Goal: Task Accomplishment & Management: Complete application form

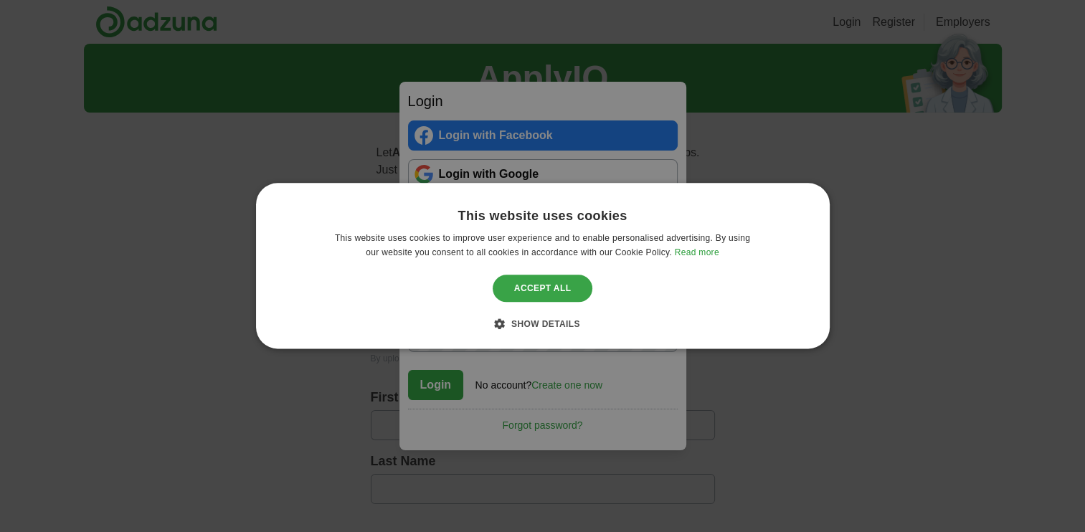
click at [553, 291] on div "Accept all" at bounding box center [543, 288] width 100 height 27
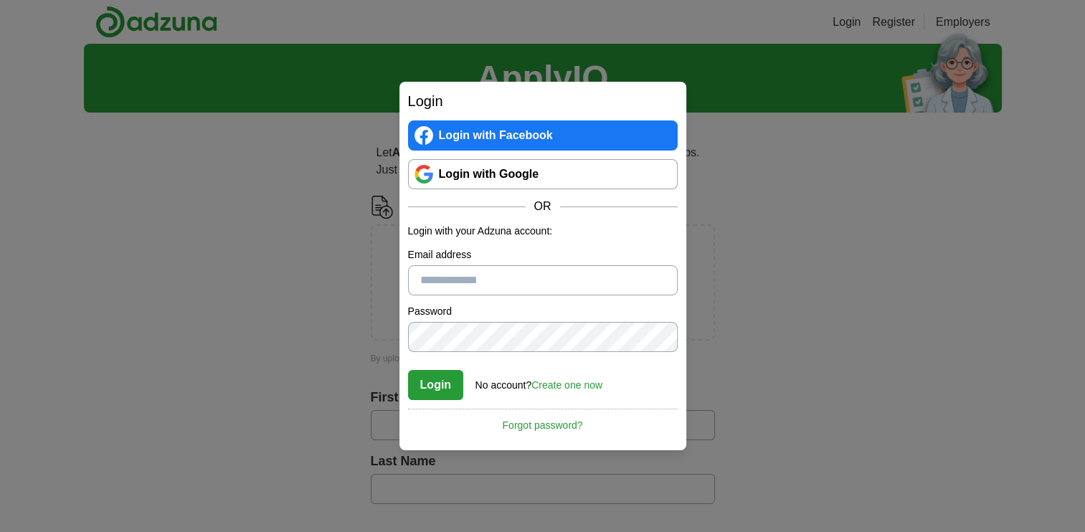
click at [546, 287] on input "Email address" at bounding box center [543, 280] width 270 height 30
type input "**********"
click at [449, 389] on button "Login" at bounding box center [436, 385] width 56 height 30
click at [439, 377] on button "Login" at bounding box center [436, 385] width 56 height 30
click at [419, 386] on button "Login" at bounding box center [436, 385] width 56 height 30
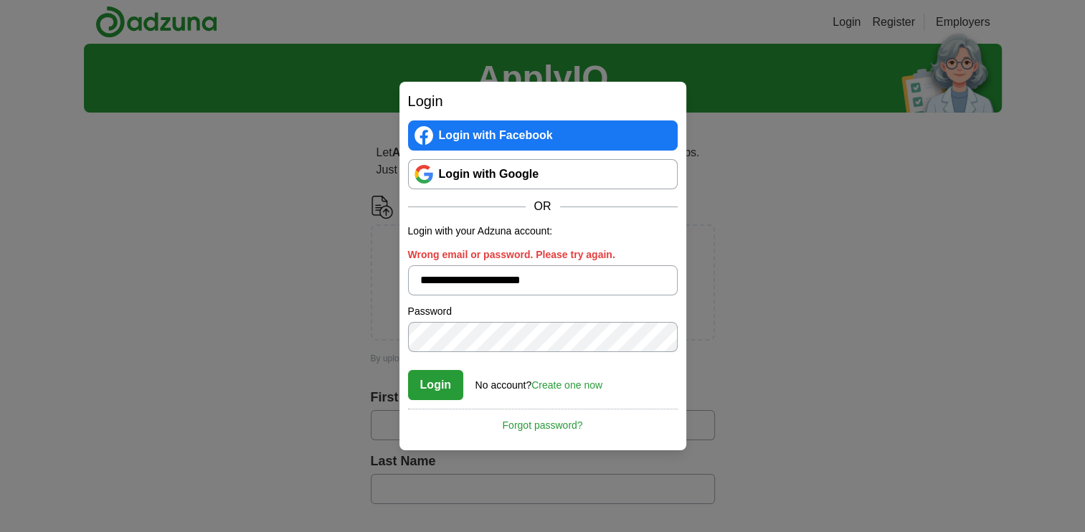
click at [570, 133] on link "Login with Facebook" at bounding box center [543, 135] width 270 height 30
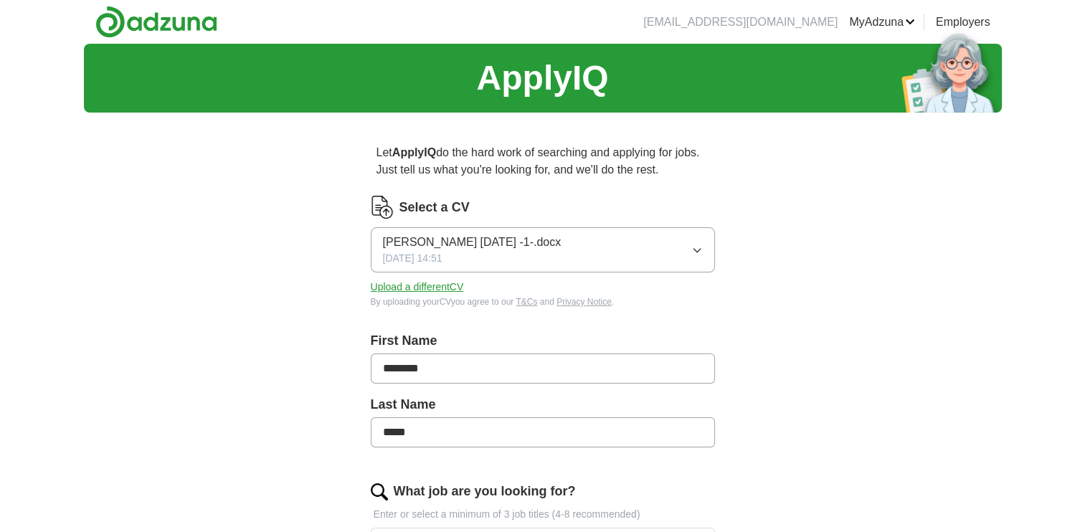
click at [695, 246] on icon "button" at bounding box center [696, 249] width 11 height 11
click at [416, 290] on button "Upload a different CV" at bounding box center [417, 287] width 93 height 15
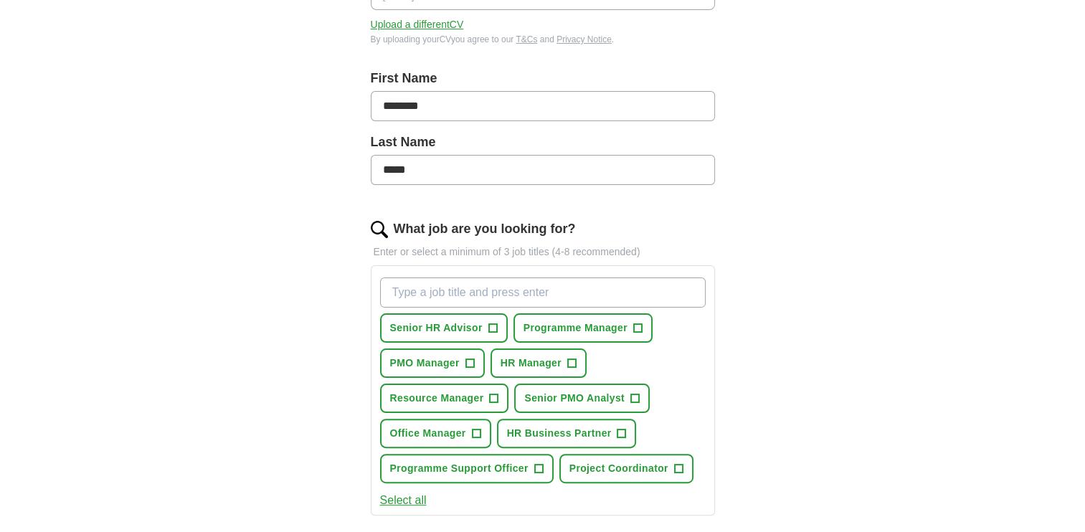
scroll to position [266, 0]
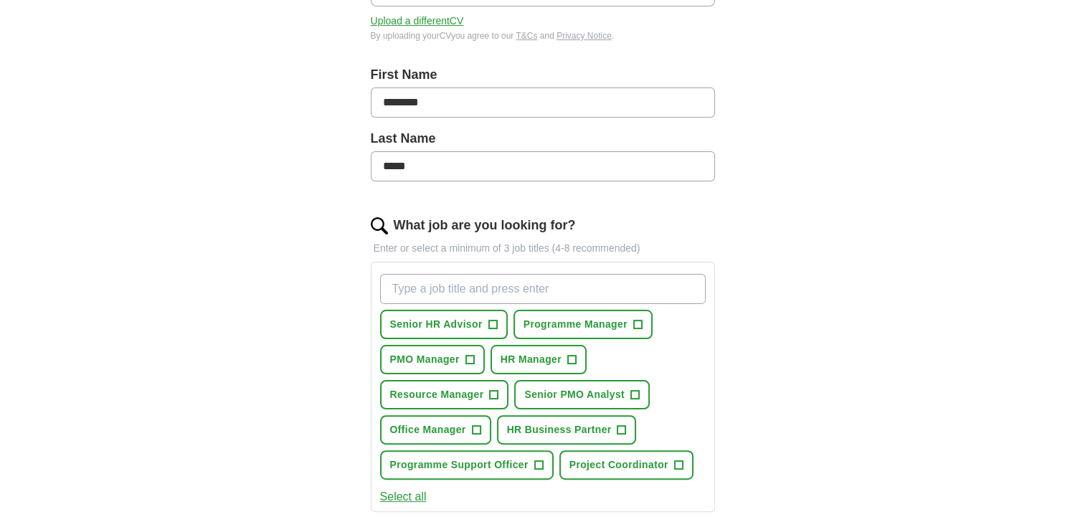
click at [574, 288] on input "What job are you looking for?" at bounding box center [542, 289] width 325 height 30
type input "Carer"
click at [827, 389] on div "ApplyIQ Let ApplyIQ do the hard work of searching and applying for jobs. Just t…" at bounding box center [543, 344] width 918 height 1133
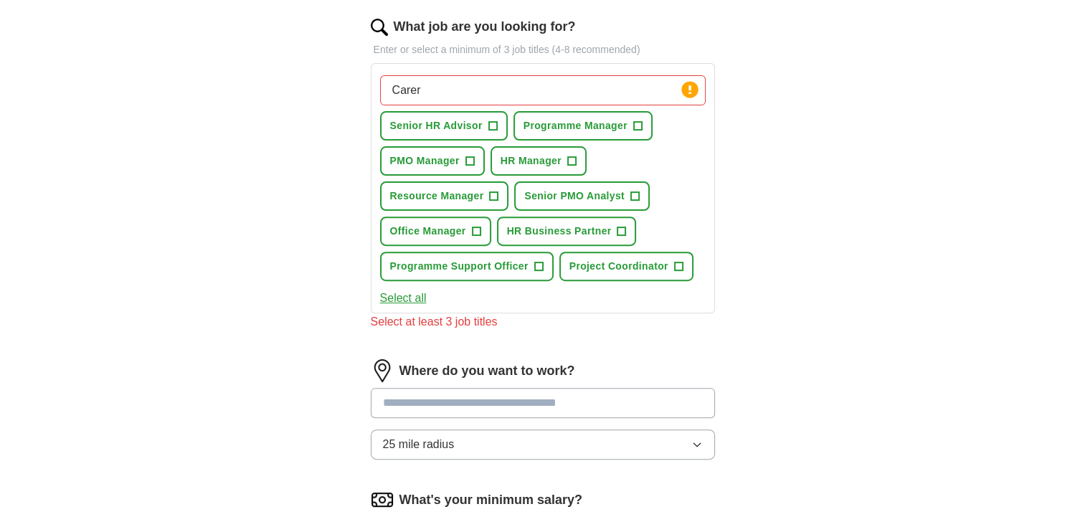
scroll to position [465, 0]
click at [532, 404] on input at bounding box center [543, 402] width 344 height 30
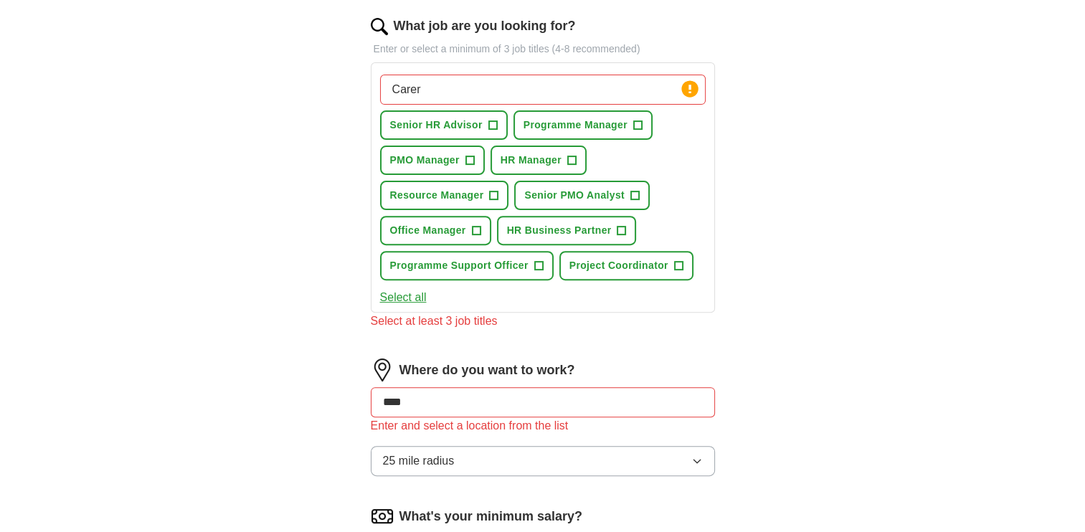
click at [415, 295] on button "Select all" at bounding box center [403, 297] width 47 height 17
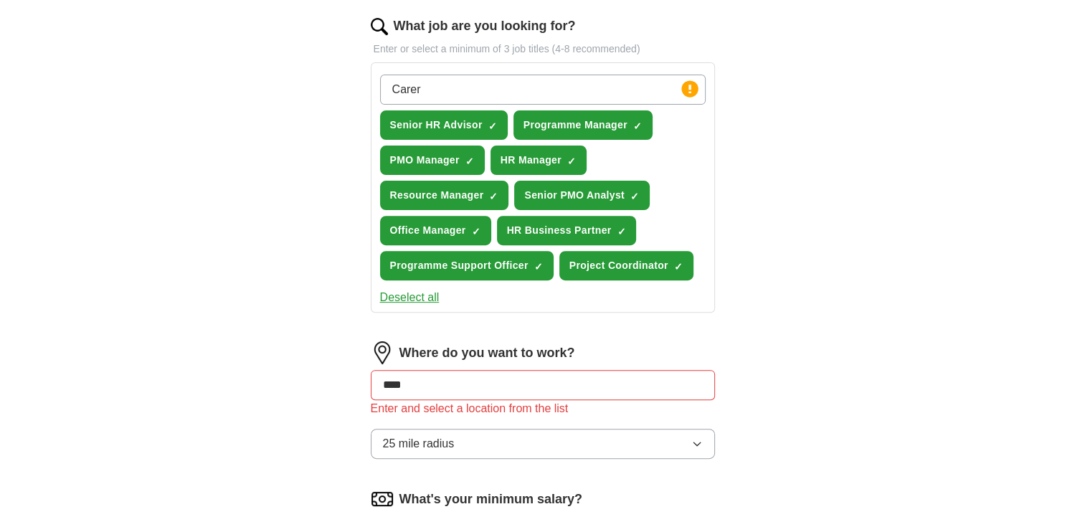
click at [415, 295] on button "Deselect all" at bounding box center [410, 297] width 60 height 17
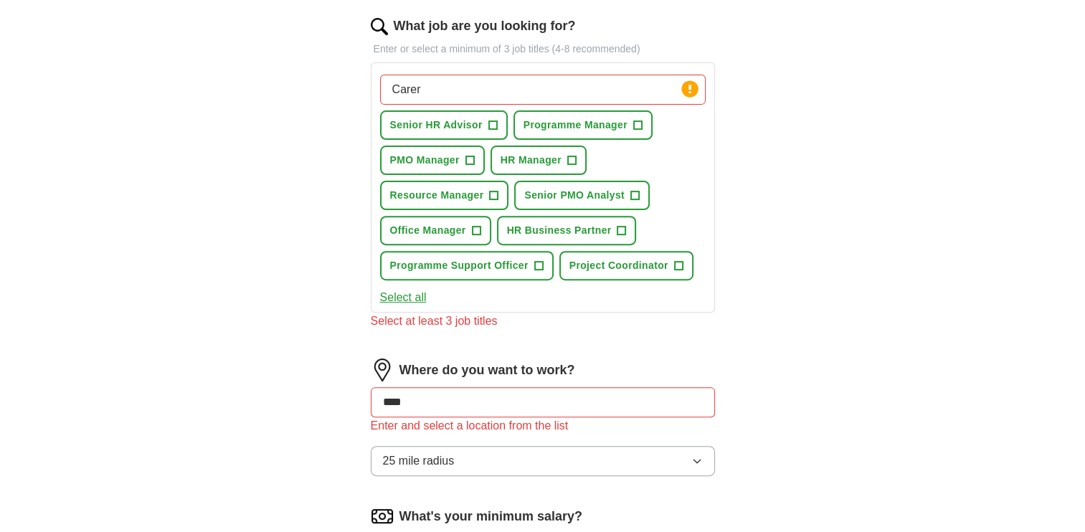
click at [735, 377] on div "Let ApplyIQ do the hard work of searching and applying for jobs. Just tell us w…" at bounding box center [542, 194] width 459 height 1070
click at [743, 247] on div "Let ApplyIQ do the hard work of searching and applying for jobs. Just tell us w…" at bounding box center [542, 194] width 459 height 1070
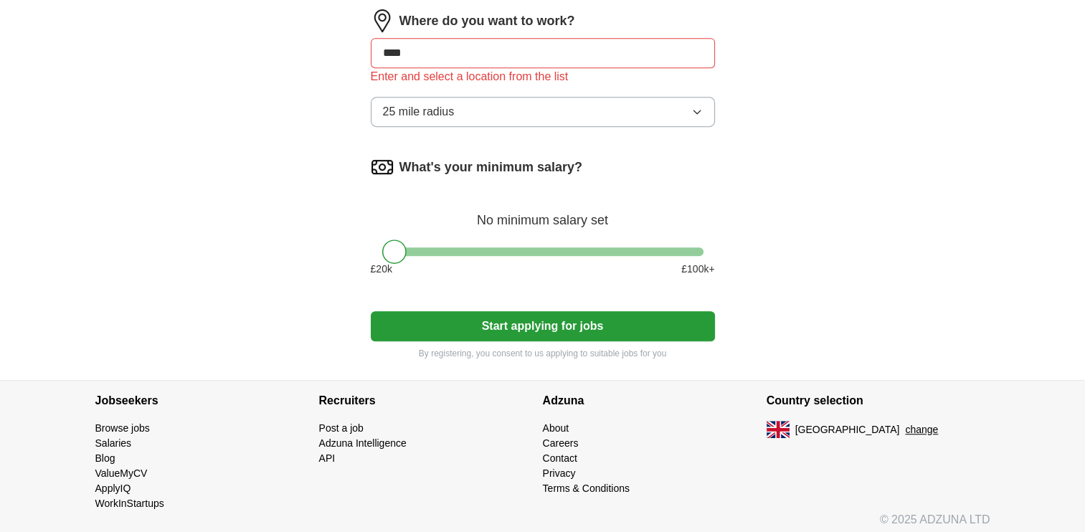
scroll to position [817, 0]
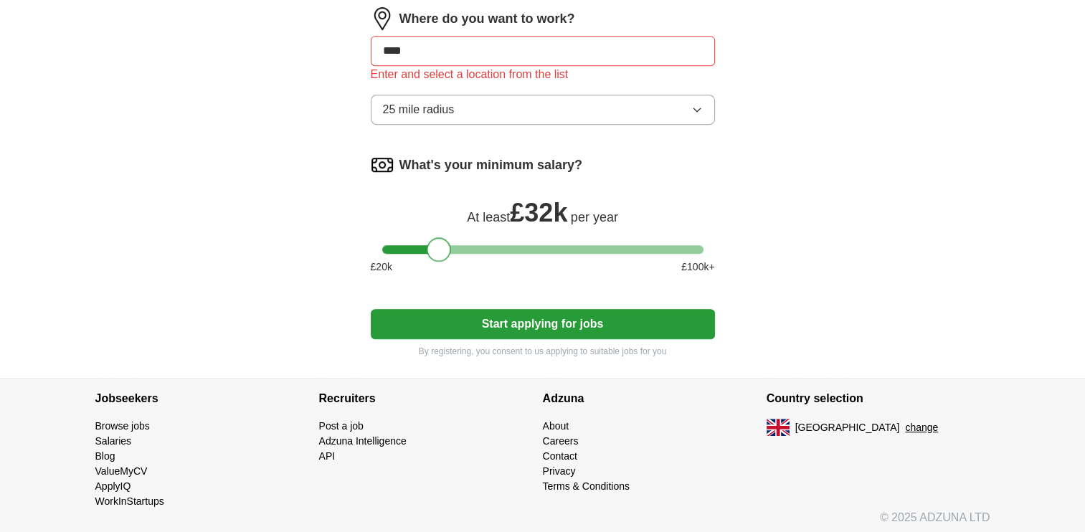
click at [439, 245] on div at bounding box center [542, 249] width 321 height 9
click at [414, 245] on div at bounding box center [542, 249] width 321 height 9
click at [551, 316] on button "Start applying for jobs" at bounding box center [543, 324] width 344 height 30
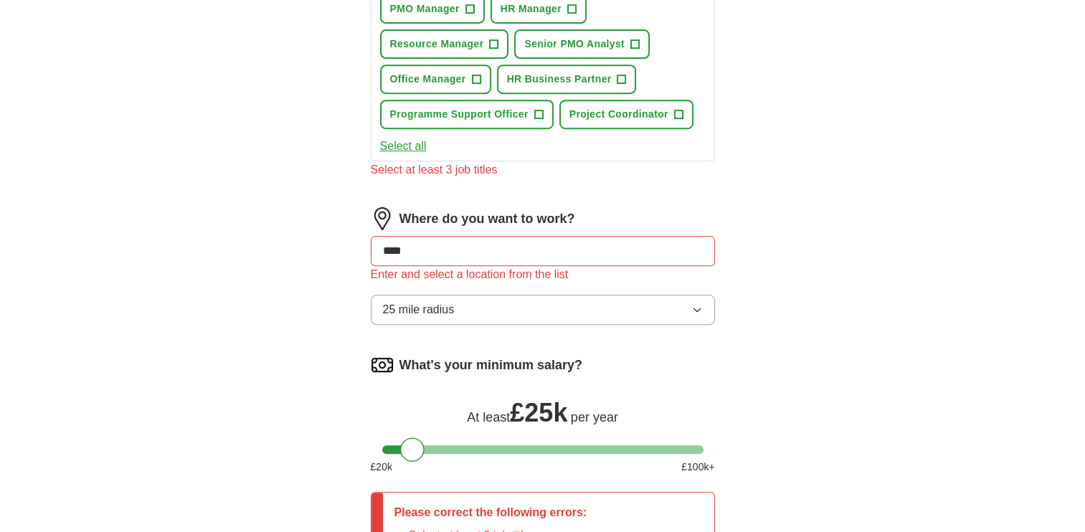
scroll to position [551, 0]
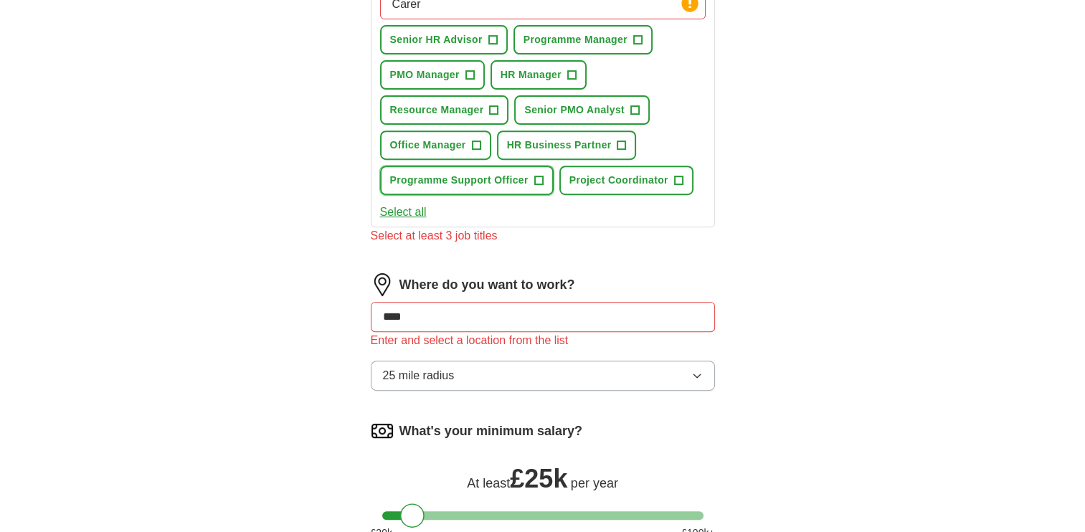
click at [536, 176] on span "+" at bounding box center [538, 180] width 9 height 11
click at [766, 150] on div "Let ApplyIQ do the hard work of searching and applying for jobs. Just tell us w…" at bounding box center [542, 152] width 459 height 1158
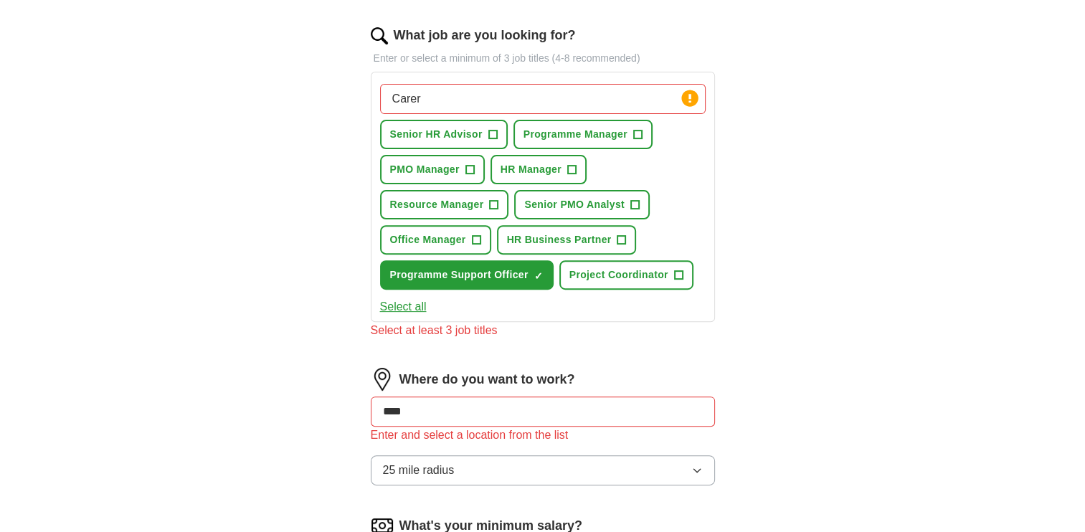
scroll to position [465, 0]
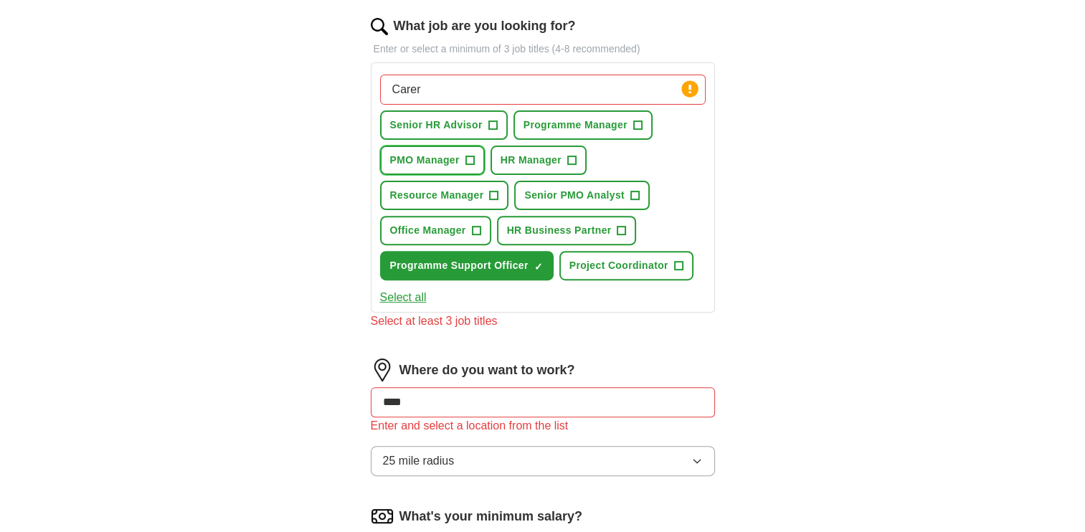
click at [474, 162] on button "PMO Manager +" at bounding box center [432, 160] width 105 height 29
click at [658, 271] on button "Project Coordinator +" at bounding box center [626, 265] width 134 height 29
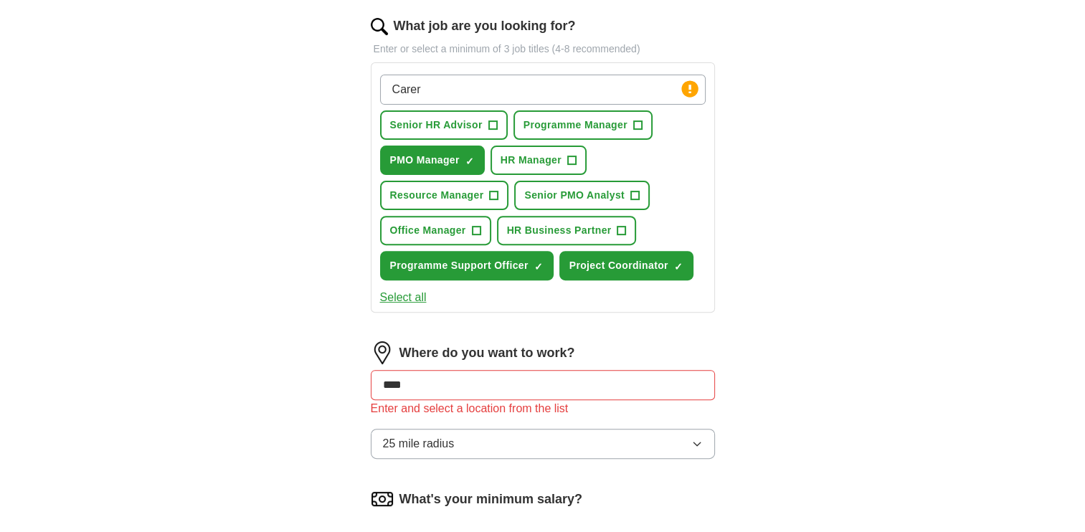
click at [771, 334] on div "ApplyIQ Let ApplyIQ do the hard work of searching and applying for jobs. Just t…" at bounding box center [543, 180] width 918 height 1204
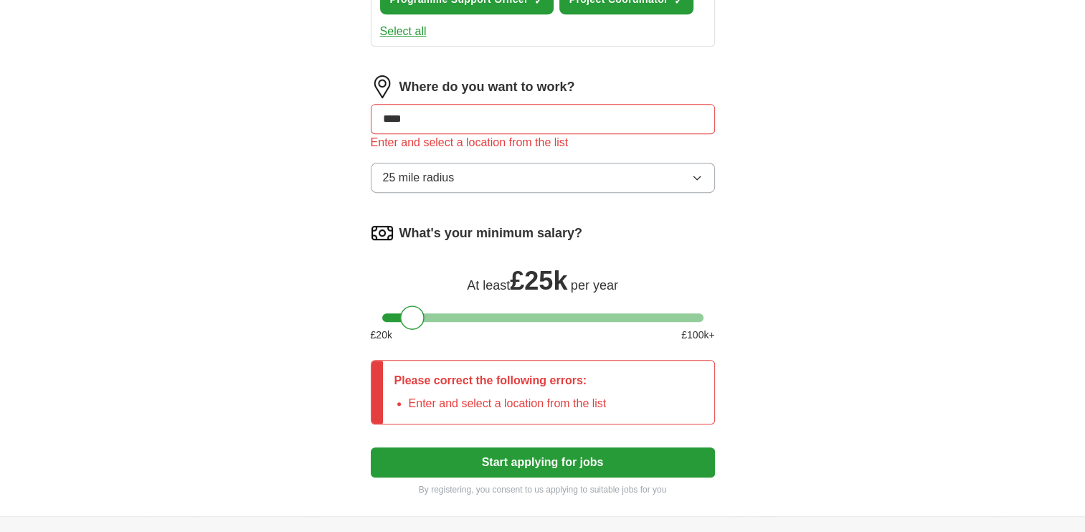
scroll to position [731, 0]
click at [553, 461] on button "Start applying for jobs" at bounding box center [543, 462] width 344 height 30
click at [552, 456] on button "Start applying for jobs" at bounding box center [543, 462] width 344 height 30
click at [423, 106] on input "****" at bounding box center [543, 119] width 344 height 30
type input "*"
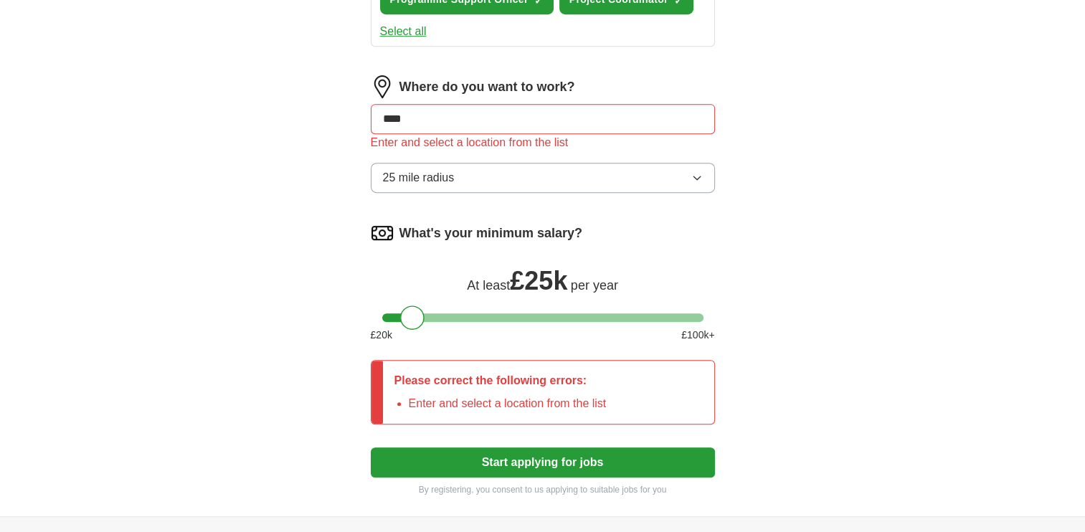
type input "*****"
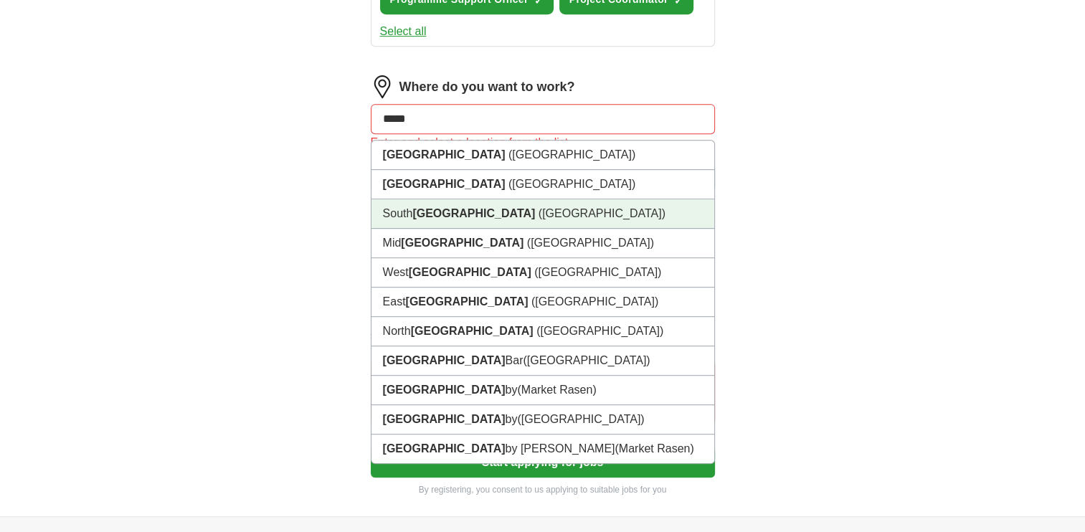
click at [427, 207] on strong "[GEOGRAPHIC_DATA]" at bounding box center [473, 213] width 123 height 12
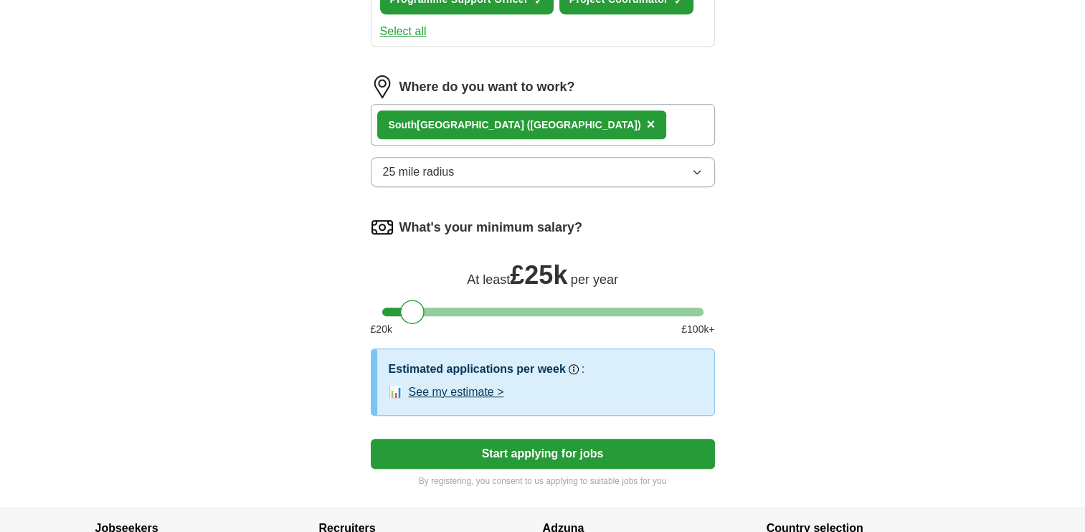
click at [574, 441] on button "Start applying for jobs" at bounding box center [543, 454] width 344 height 30
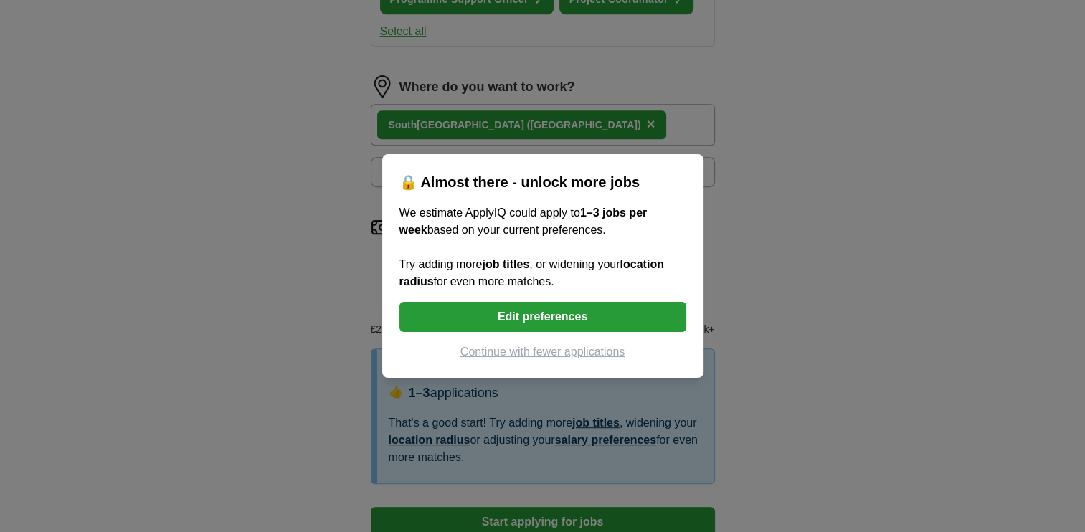
click at [566, 308] on button "Edit preferences" at bounding box center [542, 317] width 287 height 30
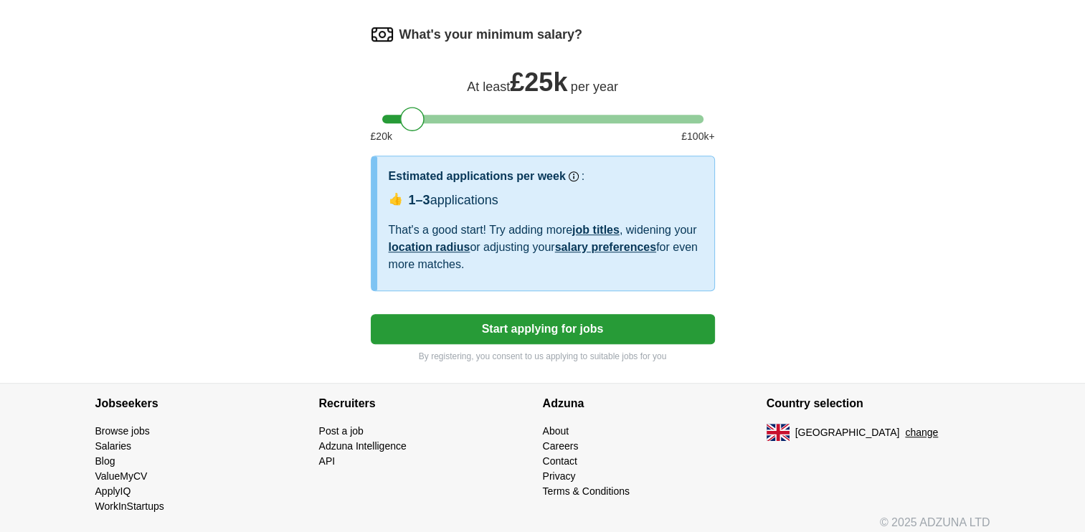
scroll to position [929, 0]
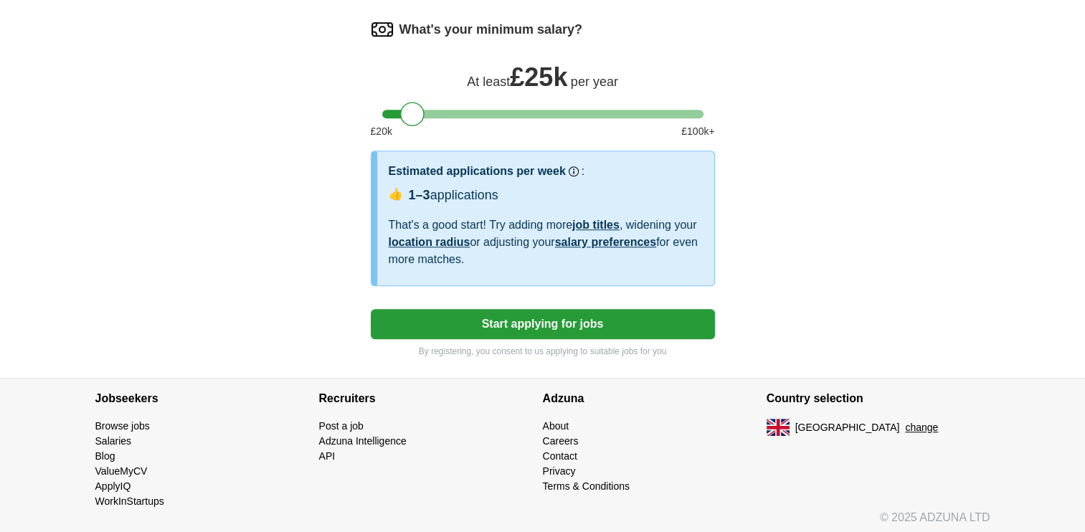
click at [583, 326] on button "Start applying for jobs" at bounding box center [543, 324] width 344 height 30
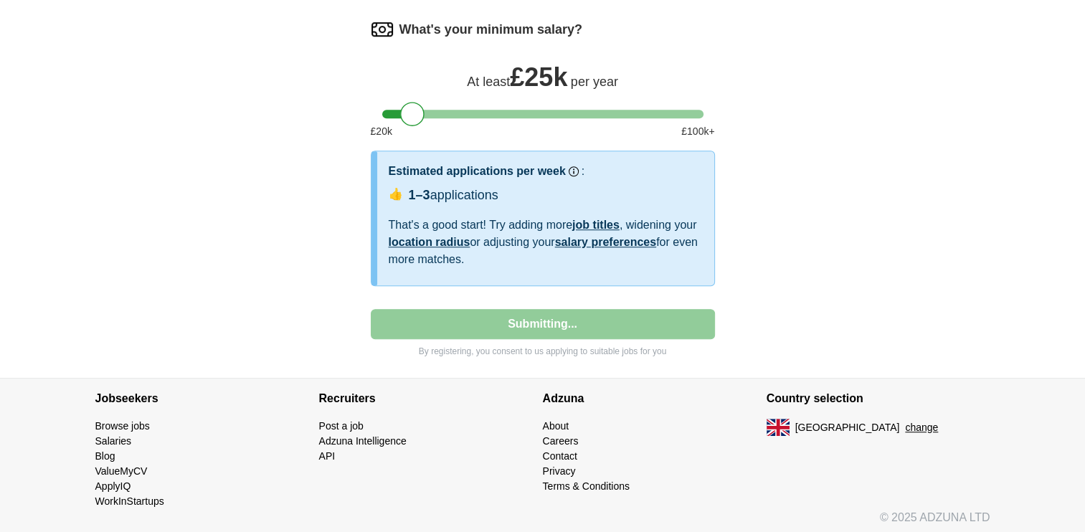
select select "**"
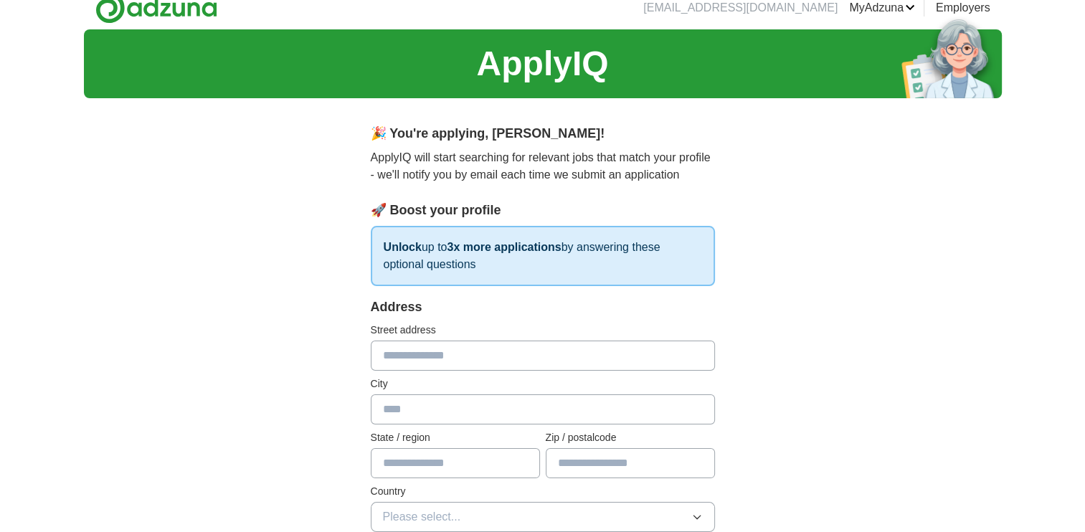
scroll to position [0, 0]
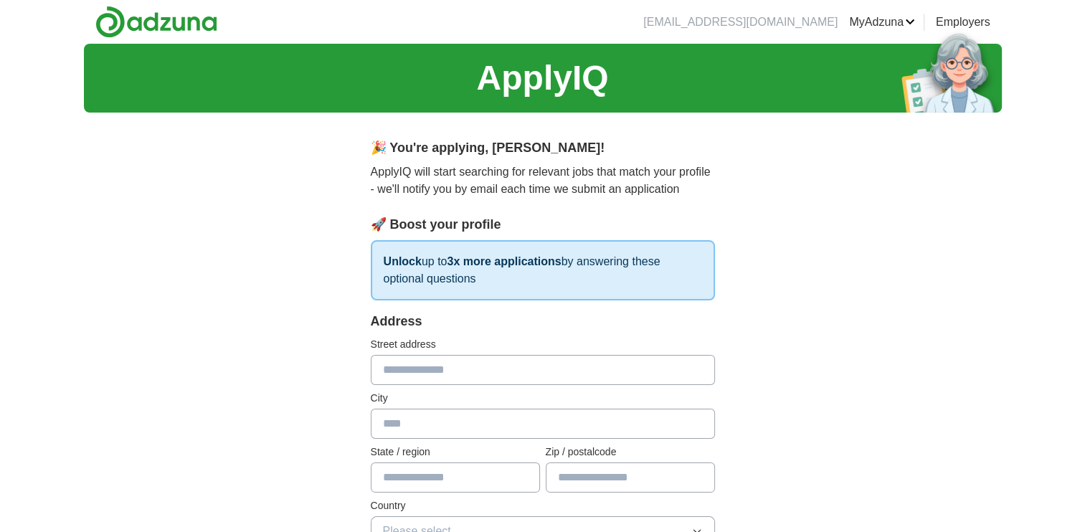
click at [536, 371] on input "text" at bounding box center [543, 370] width 344 height 30
type input "********"
type input "*********"
type input "*****"
type input "********"
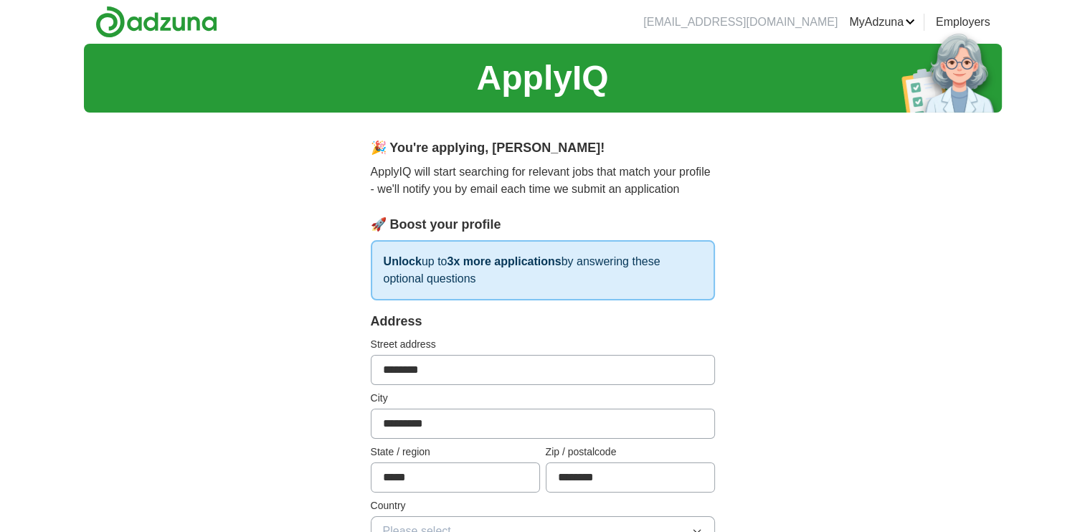
type input "**********"
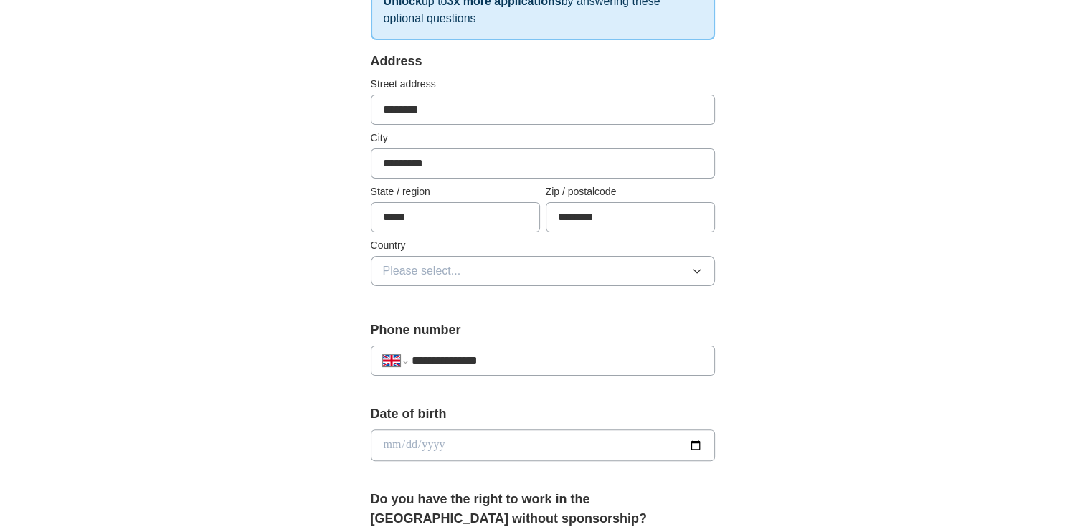
scroll to position [266, 0]
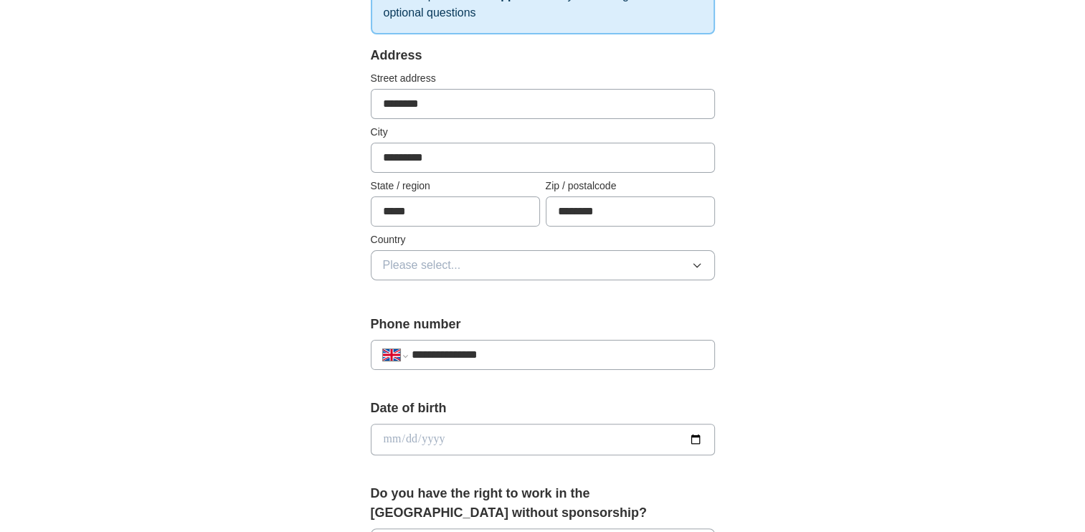
click at [697, 260] on icon "button" at bounding box center [696, 265] width 11 height 11
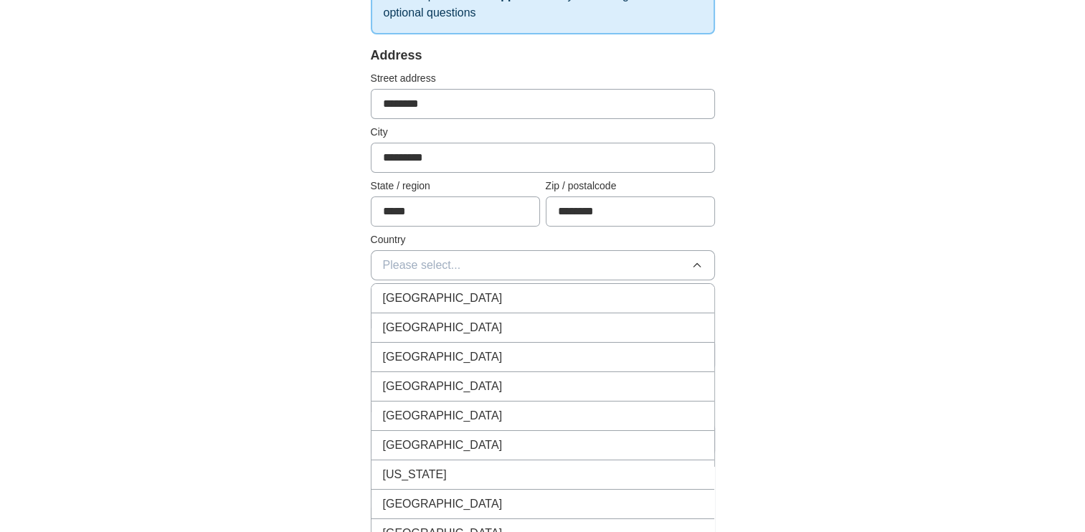
click at [676, 293] on div "[GEOGRAPHIC_DATA]" at bounding box center [543, 298] width 320 height 17
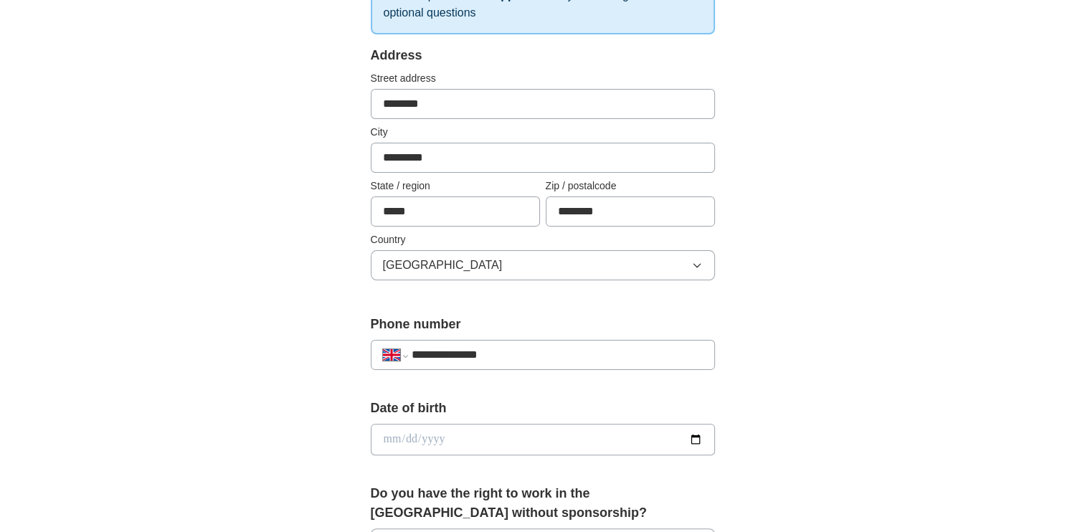
click at [693, 438] on input "date" at bounding box center [543, 440] width 344 height 32
drag, startPoint x: 766, startPoint y: 363, endPoint x: 384, endPoint y: 437, distance: 390.0
click at [384, 437] on div "**********" at bounding box center [542, 461] width 459 height 1206
click at [384, 437] on input "date" at bounding box center [543, 440] width 344 height 32
type input "**********"
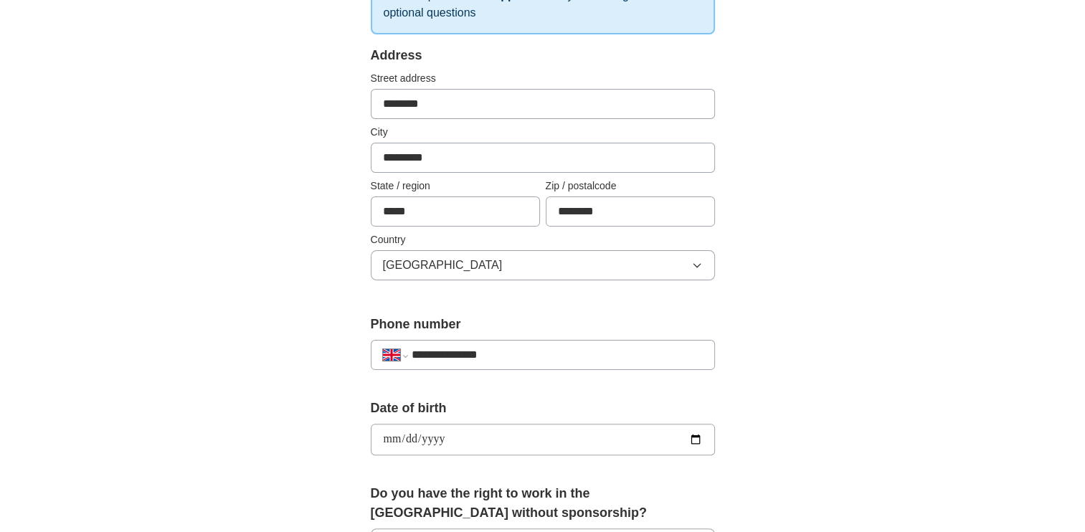
click at [798, 512] on div "**********" at bounding box center [543, 421] width 918 height 1286
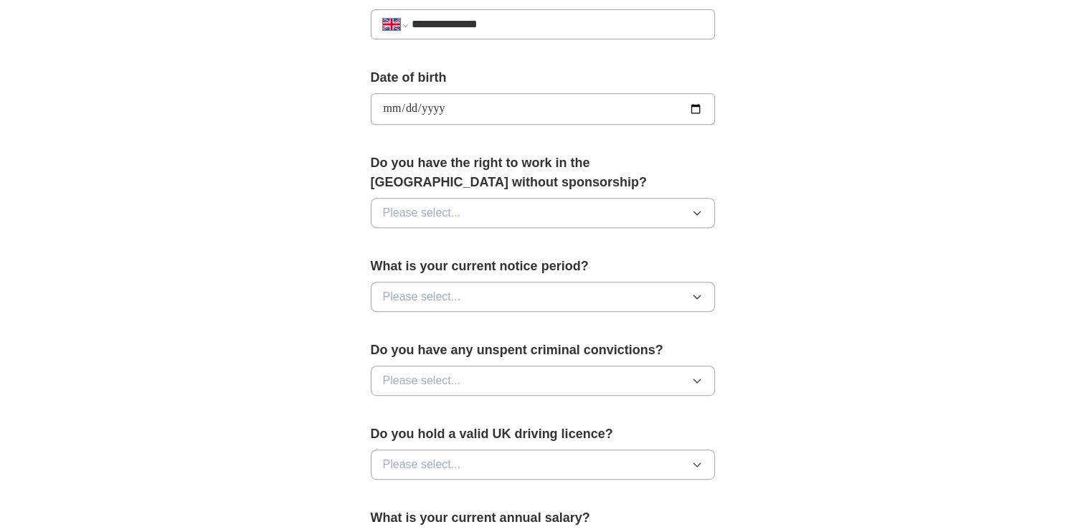
scroll to position [599, 0]
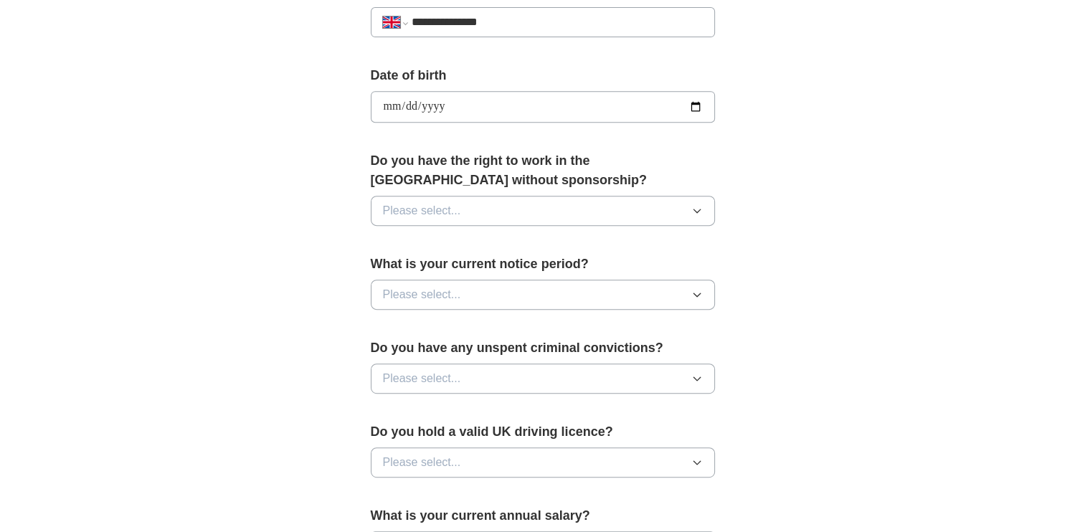
click at [697, 209] on icon "button" at bounding box center [696, 211] width 6 height 4
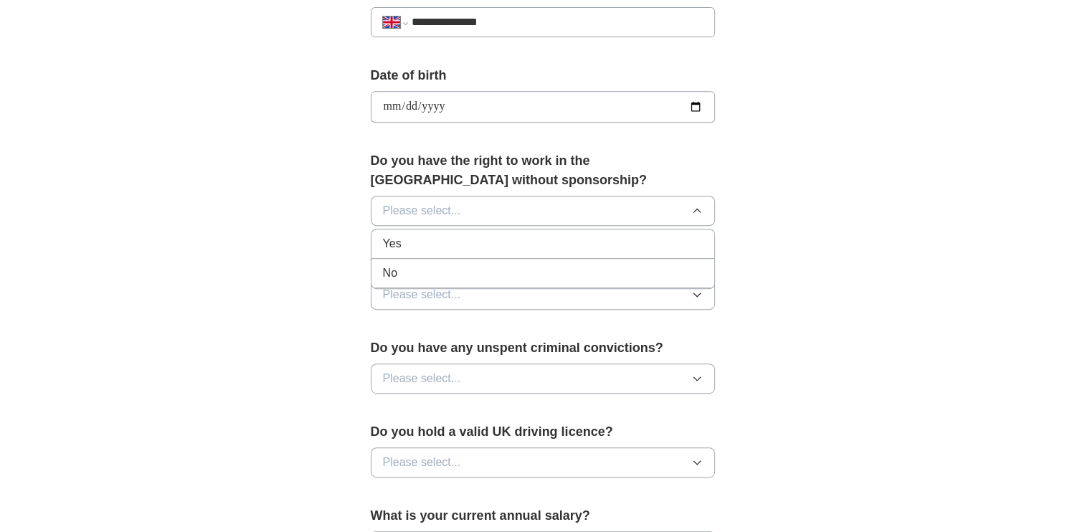
click at [664, 242] on div "Yes" at bounding box center [543, 243] width 320 height 17
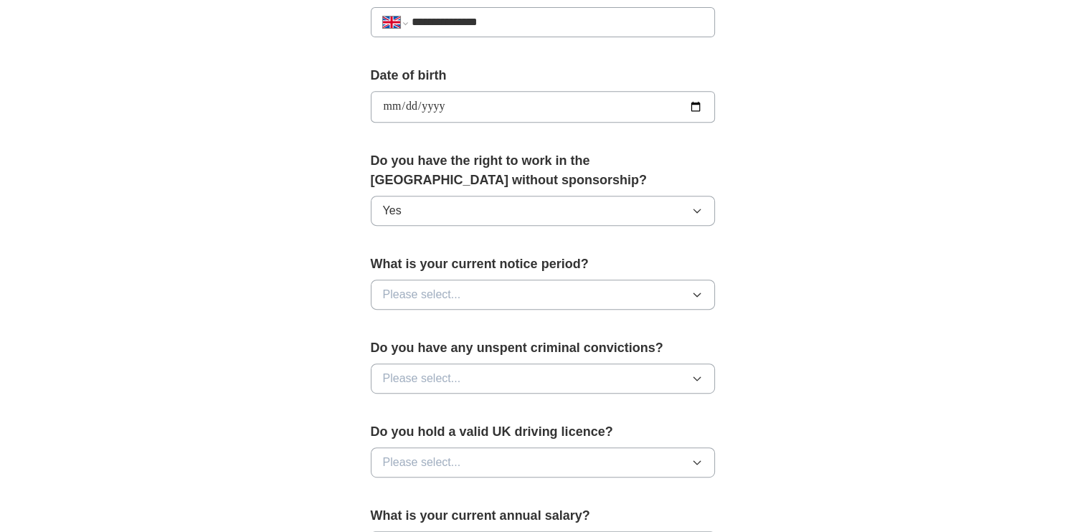
click at [695, 295] on icon "button" at bounding box center [696, 294] width 11 height 11
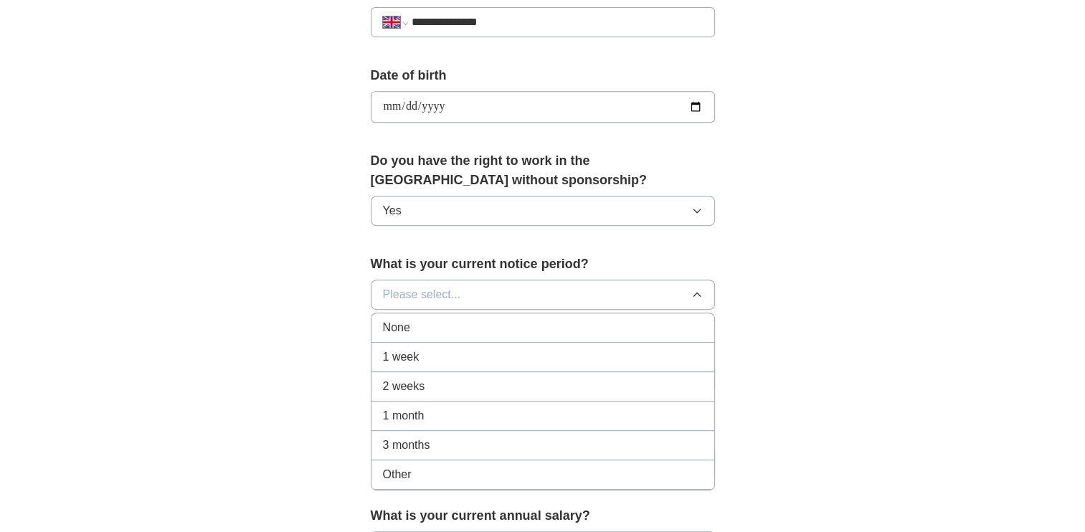
click at [622, 372] on li "2 weeks" at bounding box center [542, 386] width 343 height 29
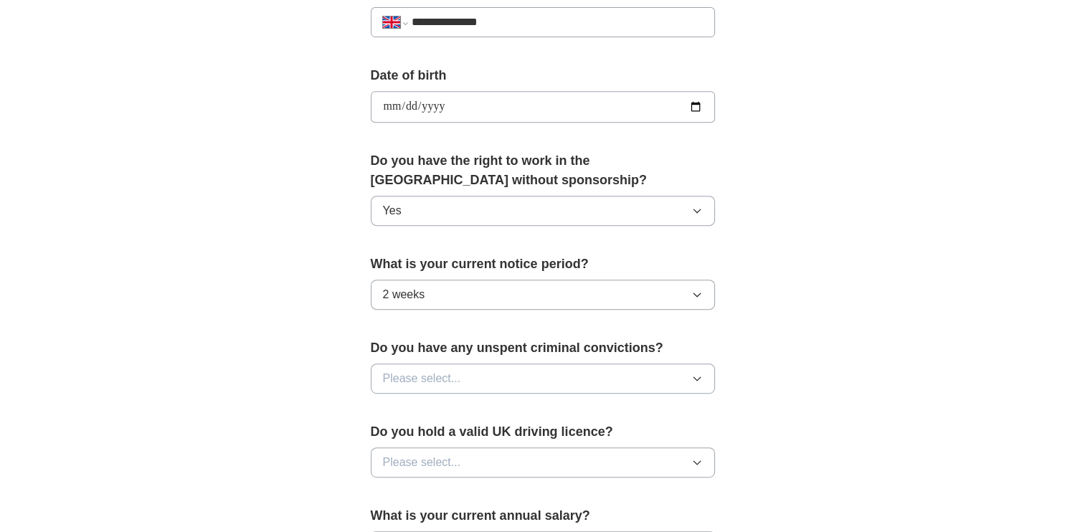
click at [658, 363] on button "Please select..." at bounding box center [543, 378] width 344 height 30
click at [604, 432] on div "No" at bounding box center [543, 440] width 320 height 17
click at [627, 450] on button "Please select..." at bounding box center [543, 462] width 344 height 30
click at [597, 490] on div "Yes" at bounding box center [543, 495] width 320 height 17
click at [808, 419] on div "**********" at bounding box center [543, 88] width 918 height 1286
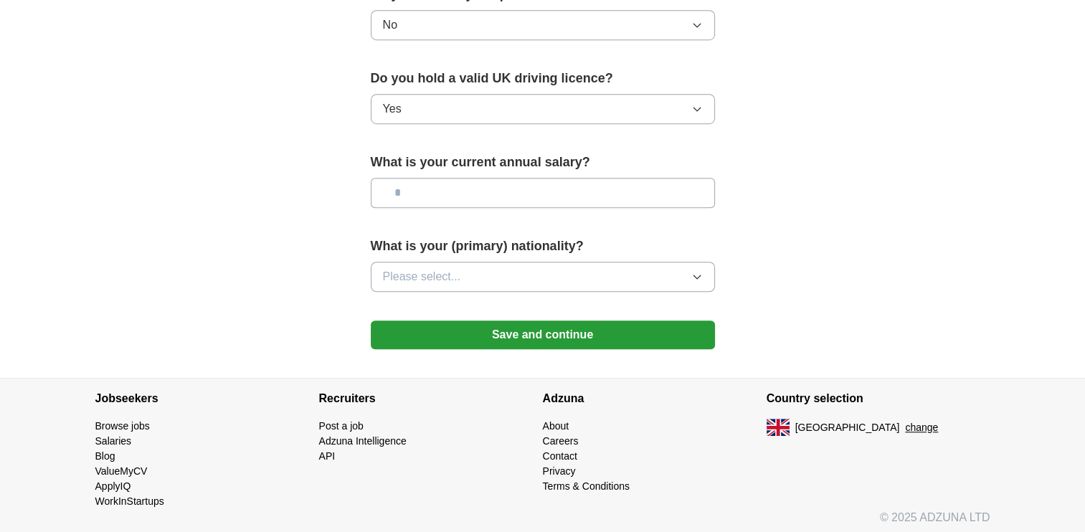
scroll to position [953, 0]
click at [629, 180] on input "text" at bounding box center [543, 192] width 344 height 30
type input "*******"
click at [698, 270] on icon "button" at bounding box center [696, 275] width 11 height 11
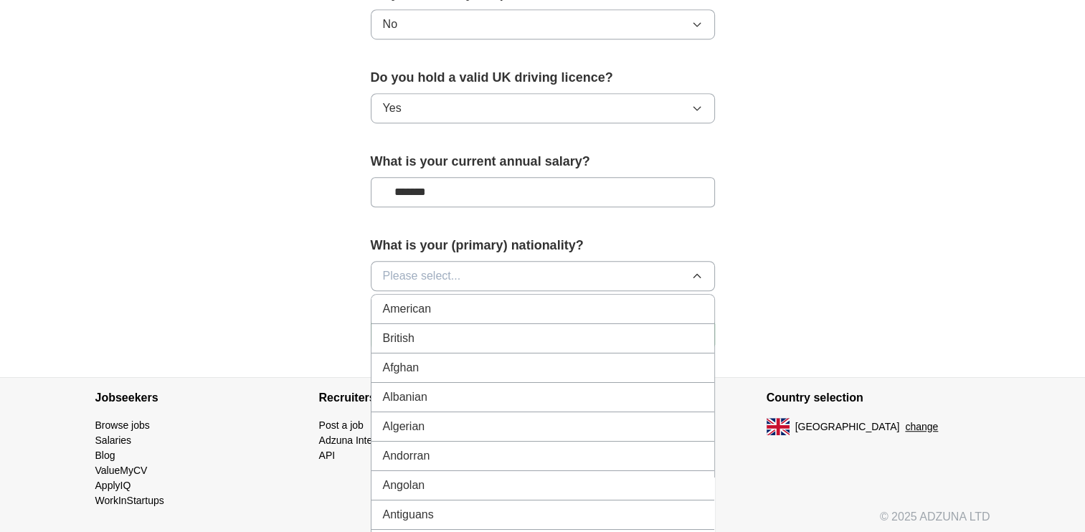
click at [649, 308] on div "American" at bounding box center [543, 308] width 320 height 17
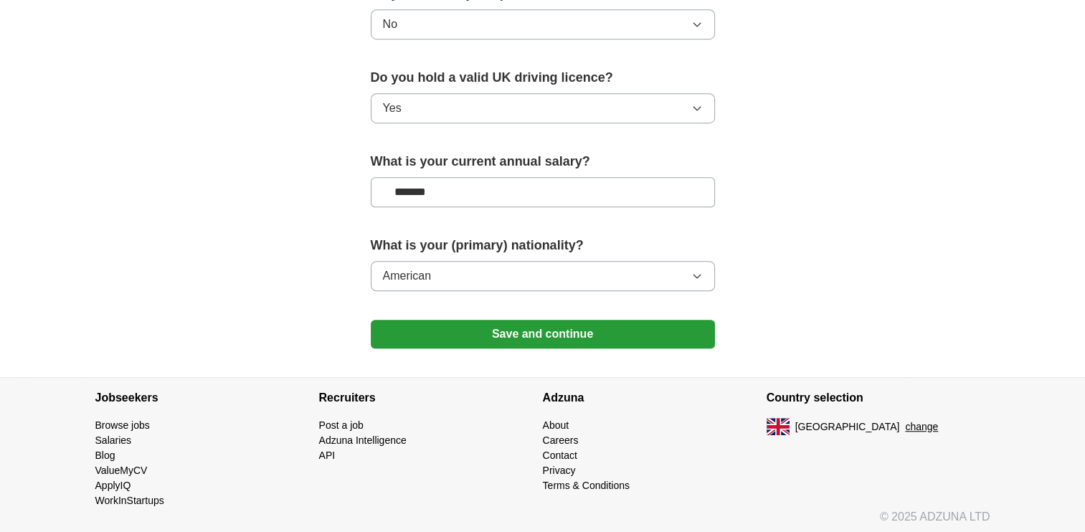
click at [596, 332] on button "Save and continue" at bounding box center [543, 334] width 344 height 29
